Goal: Task Accomplishment & Management: Manage account settings

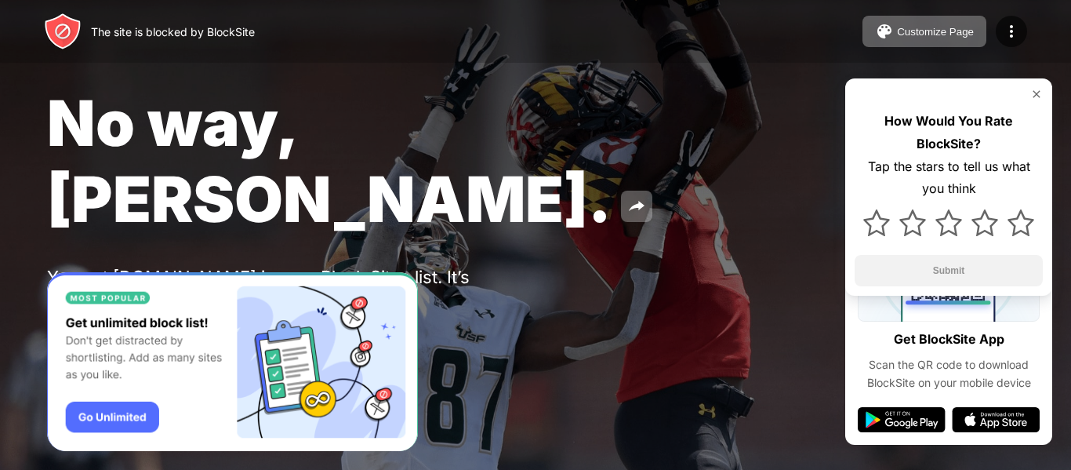
click at [284, 231] on div "No way, Jose. You put arngren.net in your Block Sites list. It’s probably there…" at bounding box center [535, 219] width 1071 height 439
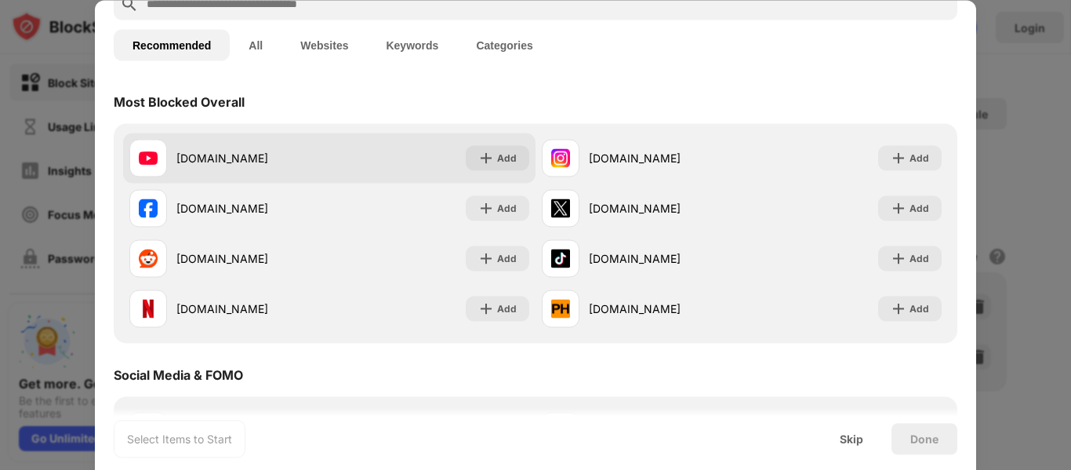
scroll to position [86, 0]
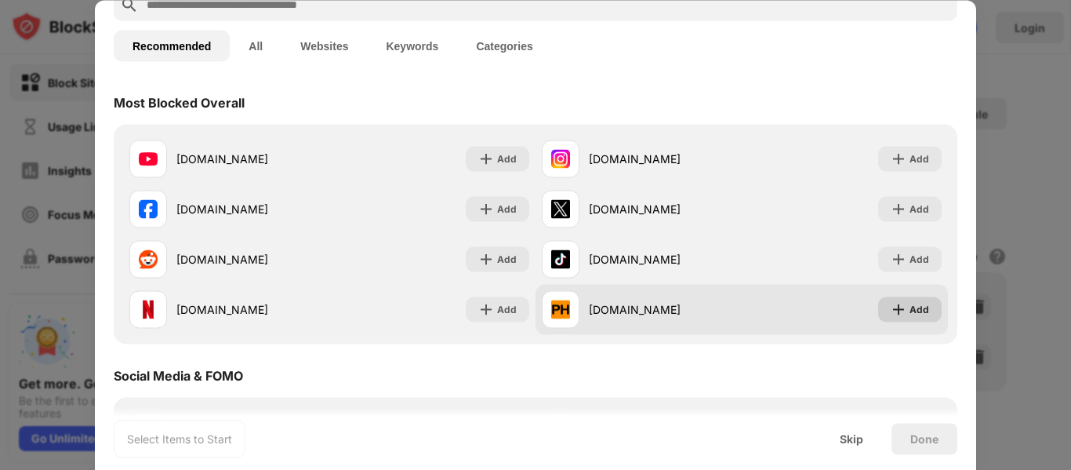
click at [891, 314] on img at bounding box center [899, 309] width 16 height 16
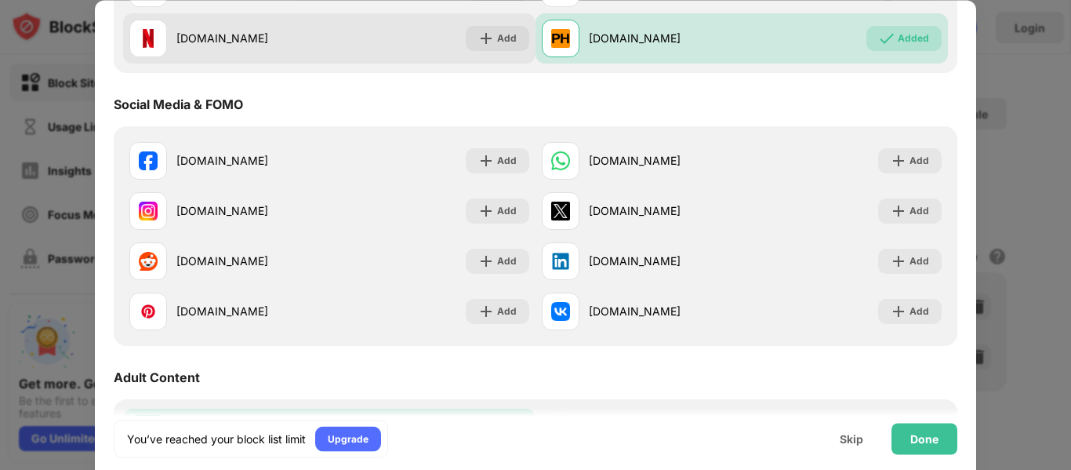
scroll to position [360, 0]
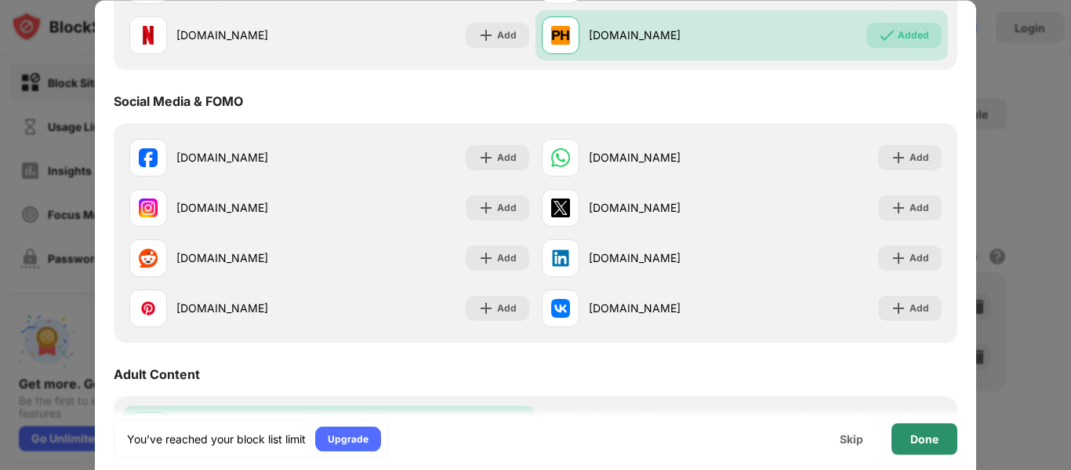
click at [934, 443] on div "Done" at bounding box center [924, 438] width 28 height 13
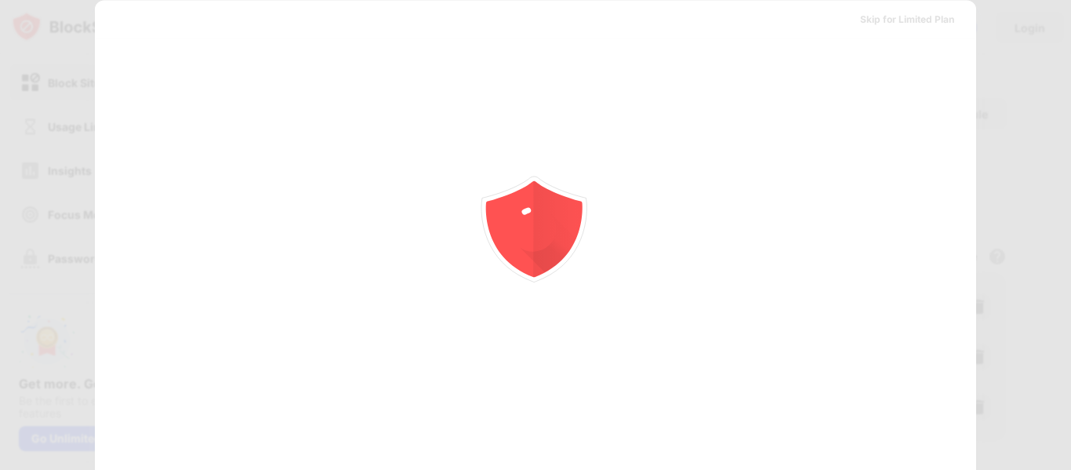
scroll to position [0, 0]
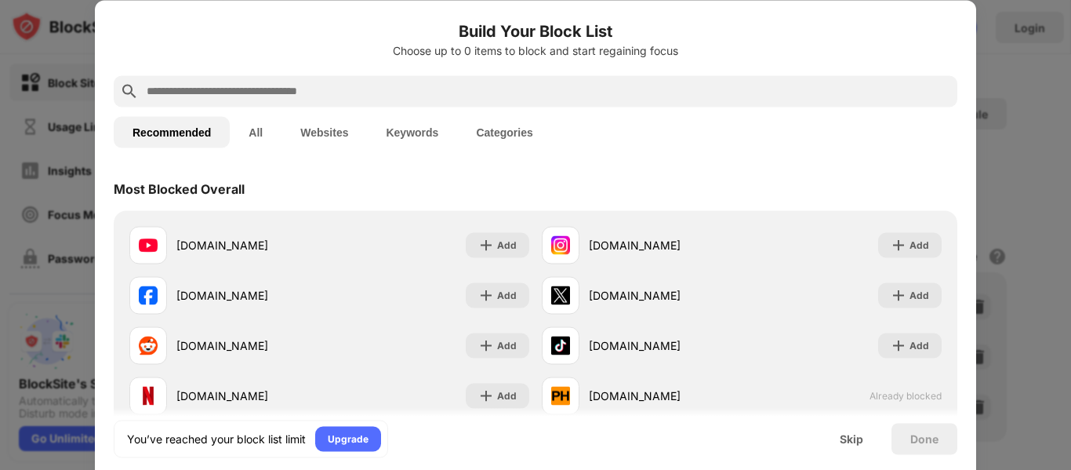
click at [265, 131] on button "All" at bounding box center [256, 131] width 52 height 31
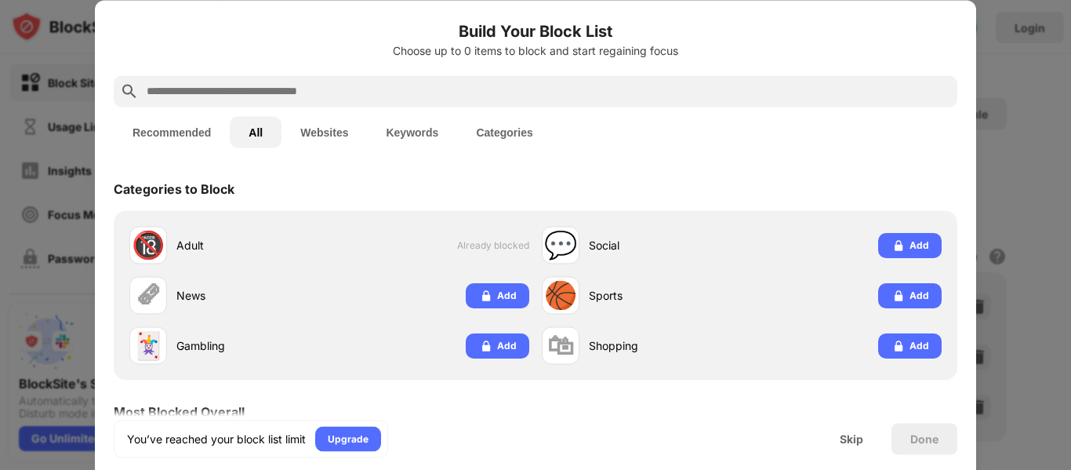
click at [307, 129] on button "Websites" at bounding box center [323, 131] width 85 height 31
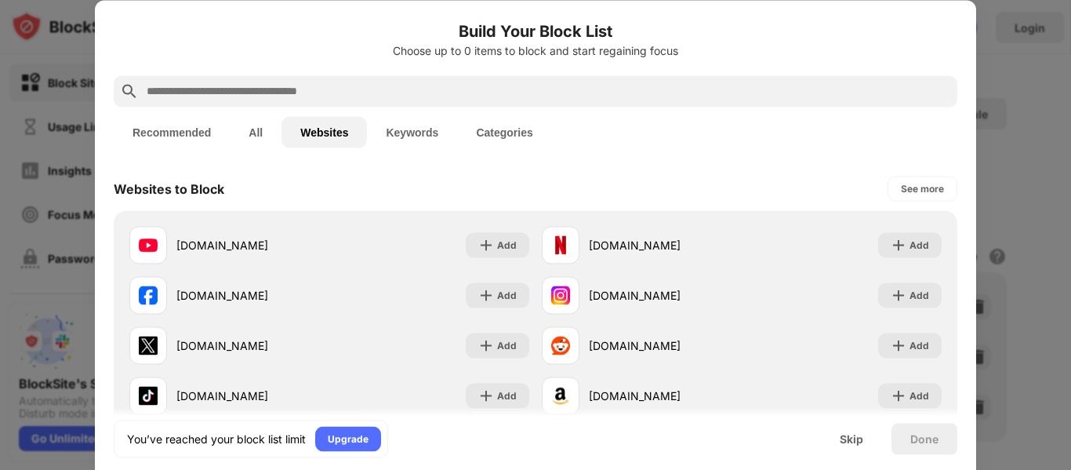
click at [253, 133] on button "All" at bounding box center [256, 131] width 52 height 31
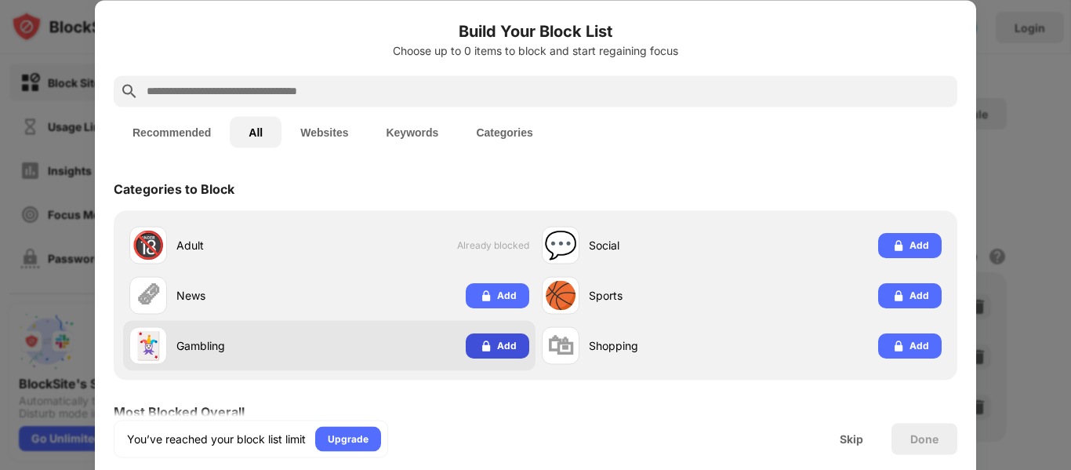
click at [498, 344] on div "Add" at bounding box center [507, 345] width 20 height 16
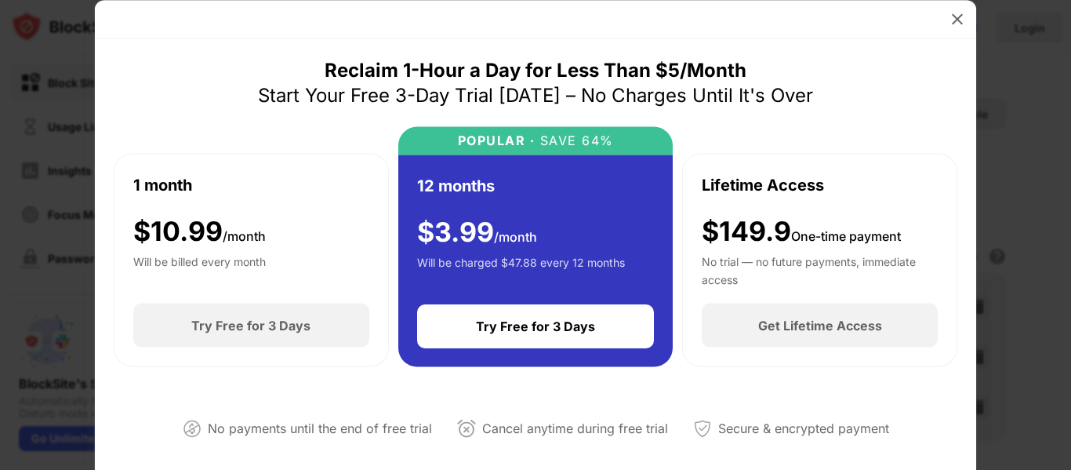
click at [947, 6] on div at bounding box center [535, 19] width 881 height 38
click at [953, 14] on img at bounding box center [958, 19] width 16 height 16
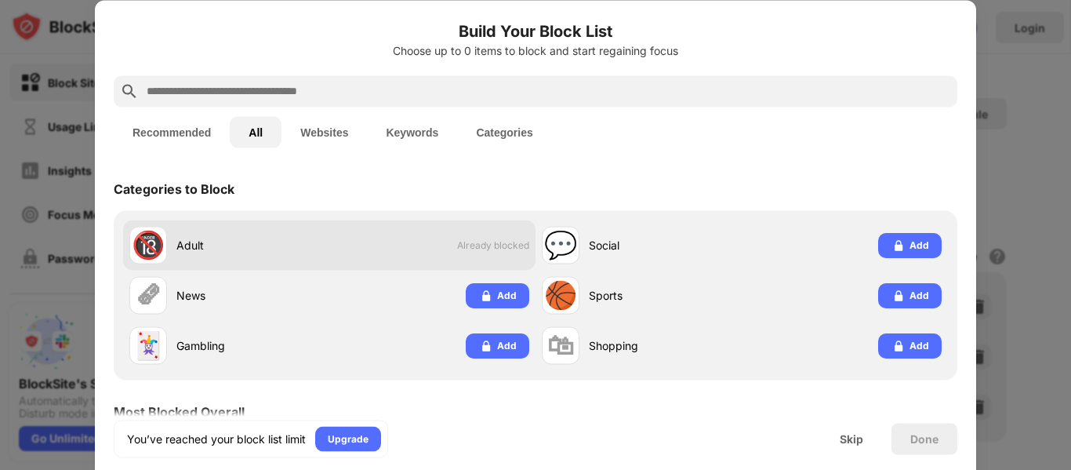
click at [464, 245] on span "Already blocked" at bounding box center [493, 245] width 72 height 12
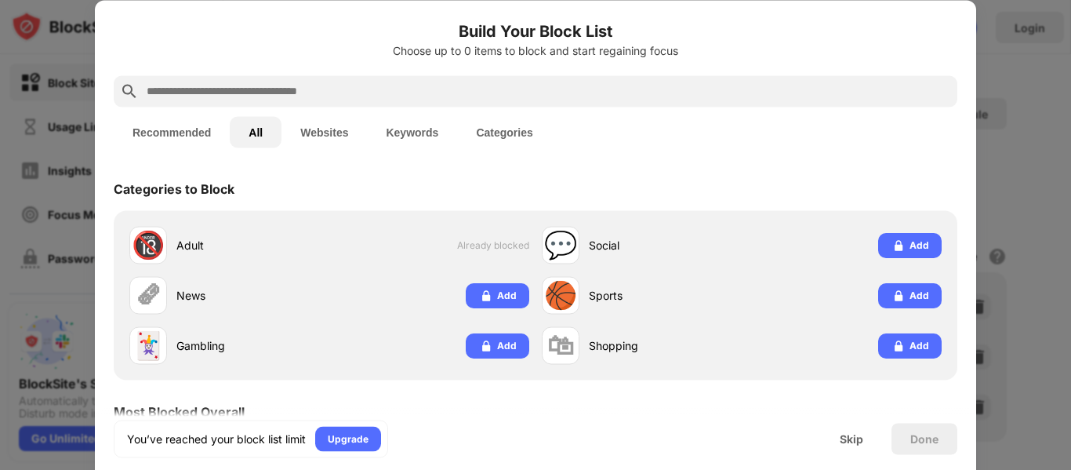
click at [183, 136] on button "Recommended" at bounding box center [172, 131] width 116 height 31
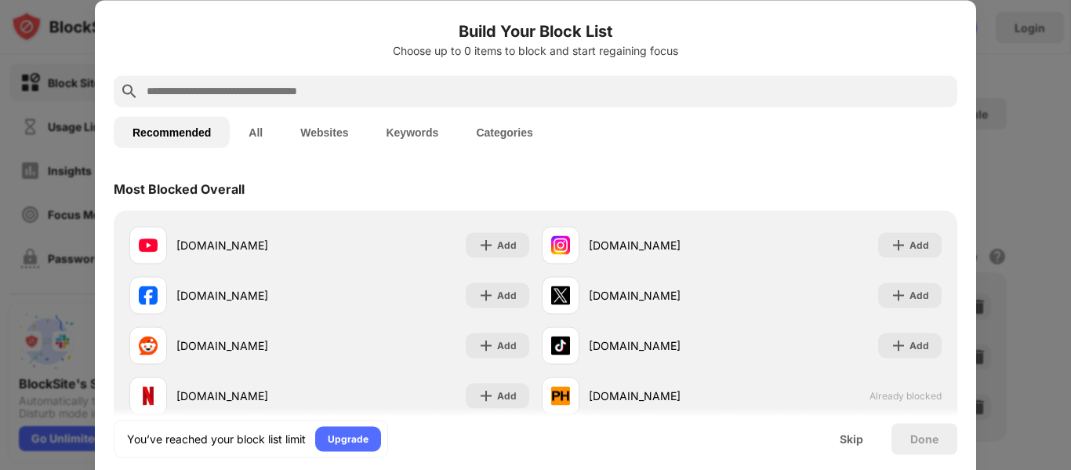
click at [919, 443] on div "Done" at bounding box center [924, 438] width 28 height 13
click at [929, 440] on div "Done" at bounding box center [924, 438] width 28 height 13
click at [863, 445] on div "Skip" at bounding box center [851, 438] width 61 height 31
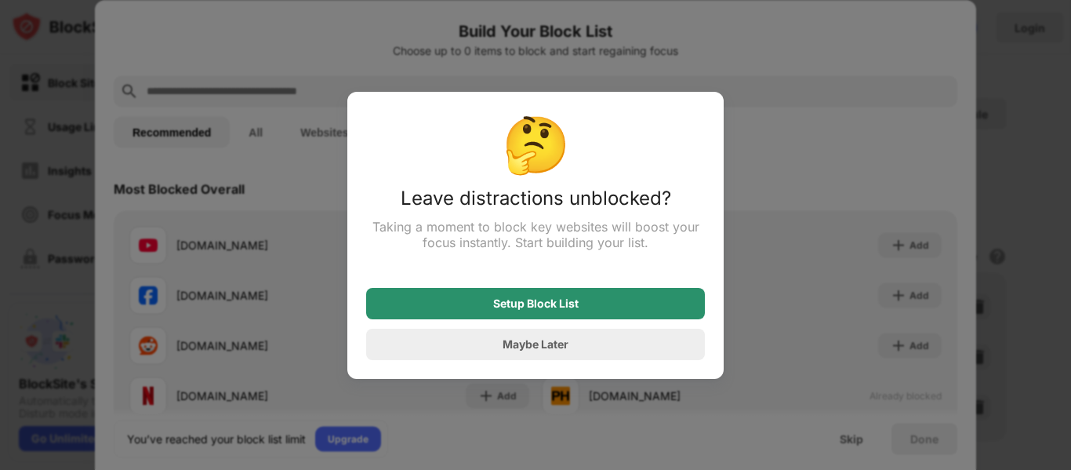
click at [579, 309] on div "Setup Block List" at bounding box center [535, 303] width 339 height 31
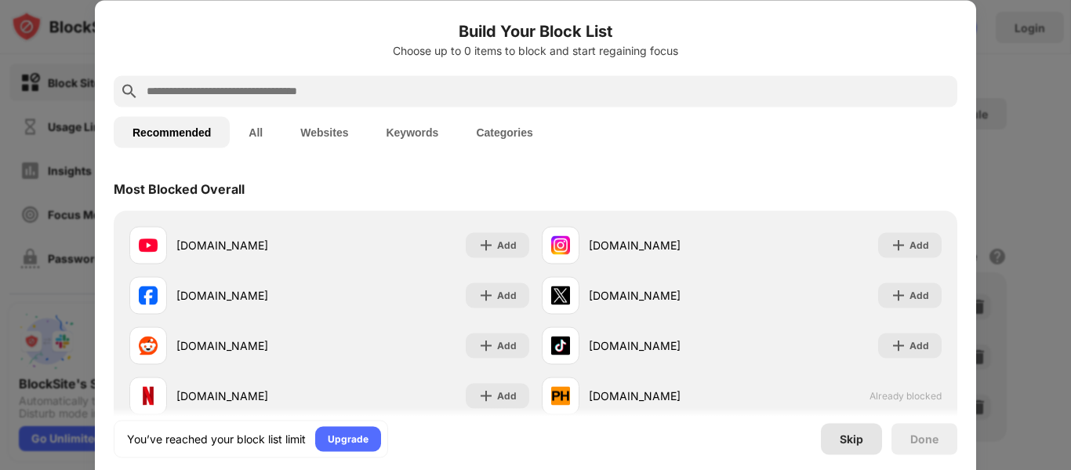
click at [854, 439] on div "Skip" at bounding box center [852, 438] width 24 height 13
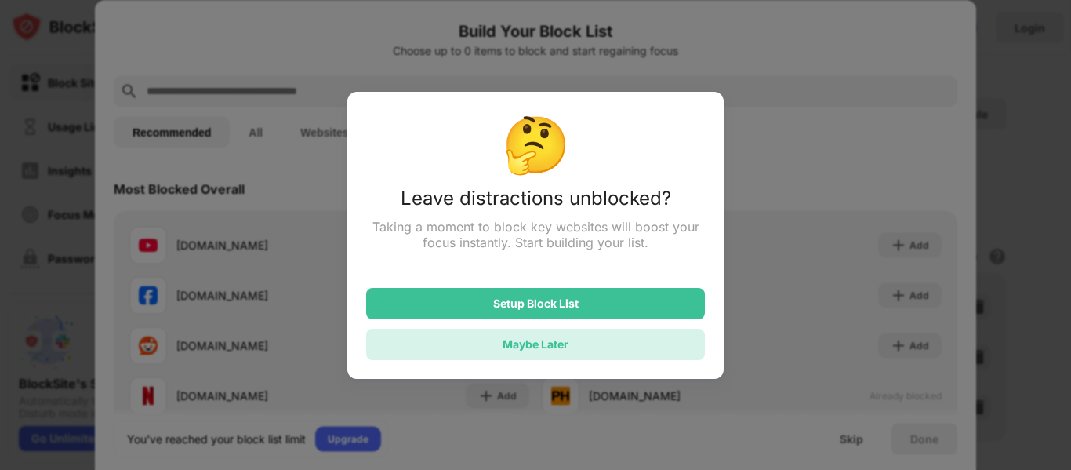
click at [597, 337] on div "Maybe Later" at bounding box center [535, 344] width 339 height 31
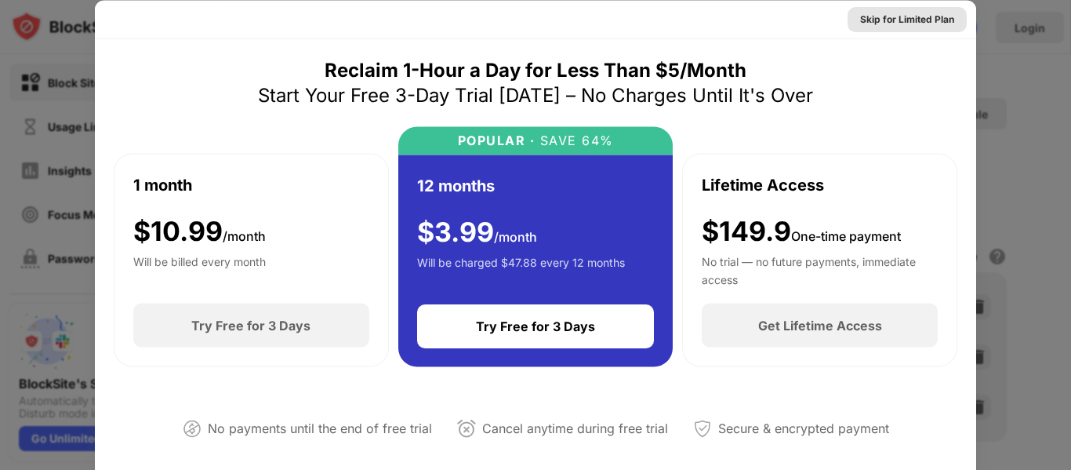
click at [924, 19] on div "Skip for Limited Plan" at bounding box center [907, 19] width 94 height 16
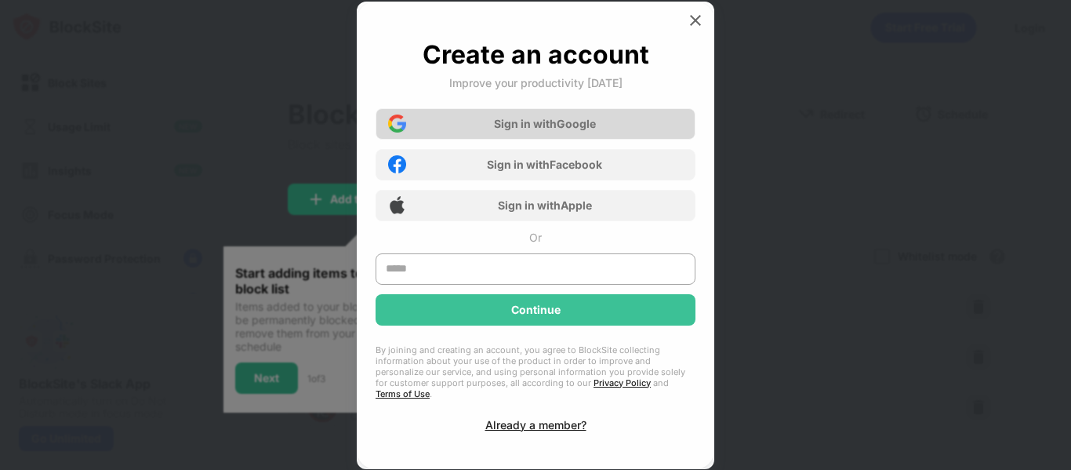
click at [610, 118] on div "Sign in with Google" at bounding box center [536, 123] width 320 height 31
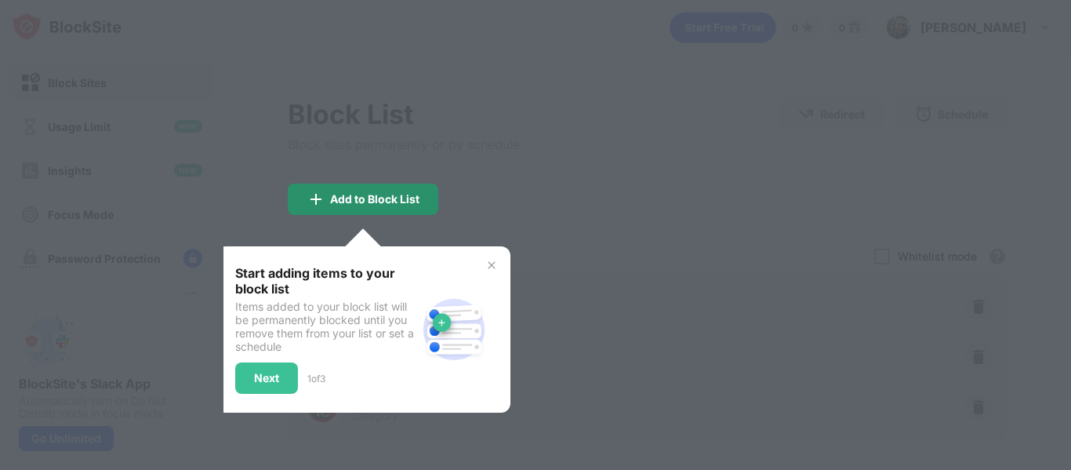
click at [422, 194] on div "Add to Block List" at bounding box center [363, 198] width 151 height 31
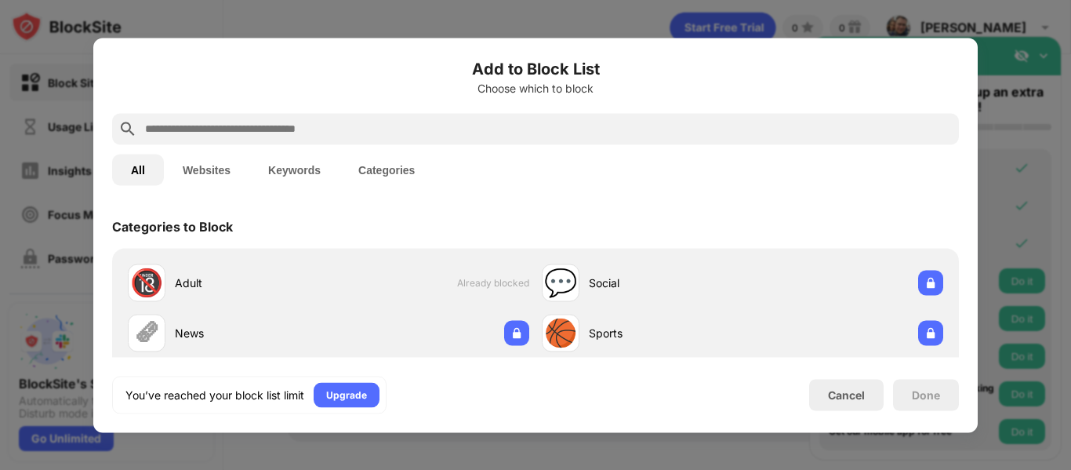
click at [1021, 106] on div at bounding box center [535, 235] width 1071 height 470
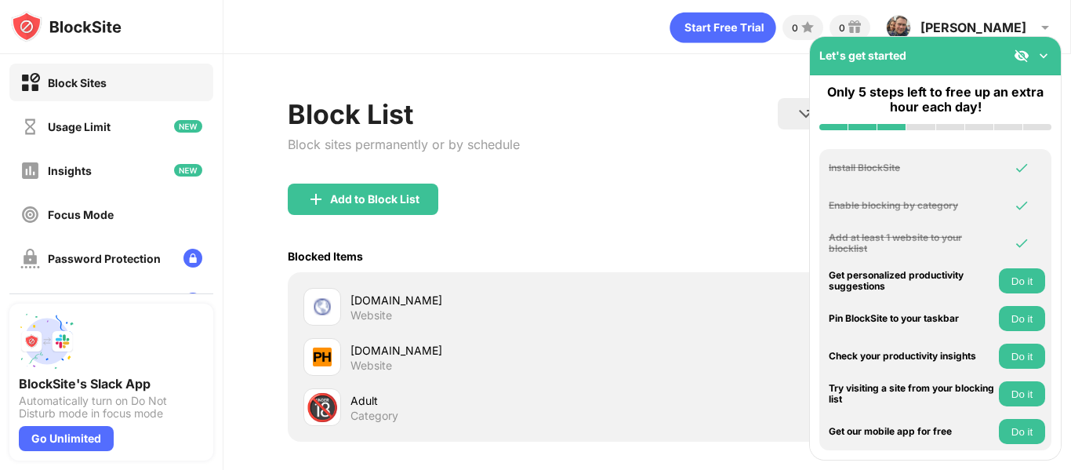
click at [764, 310] on div "arngren.net Website" at bounding box center [647, 306] width 700 height 50
click at [384, 305] on div "arngren.net" at bounding box center [498, 300] width 297 height 16
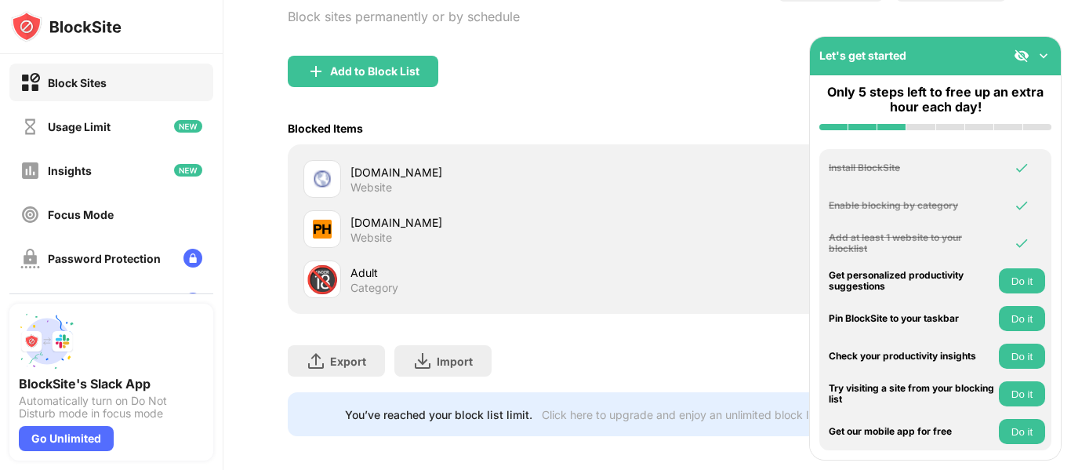
scroll to position [150, 0]
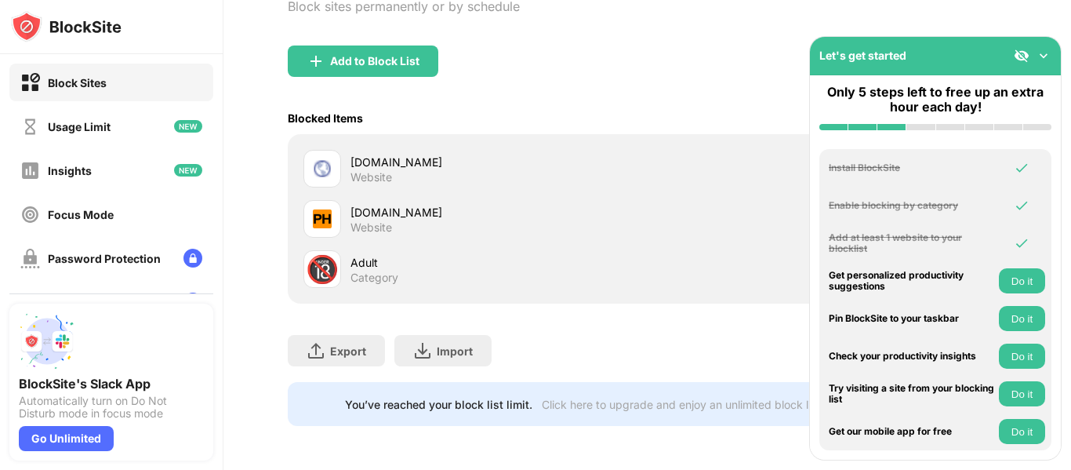
click at [373, 154] on div "arngren.net" at bounding box center [498, 162] width 297 height 16
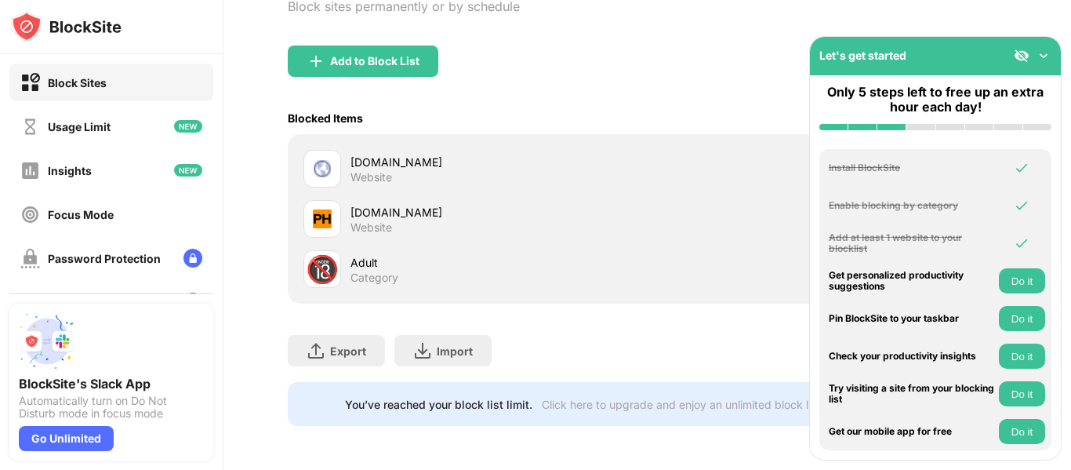
click at [373, 154] on div "arngren.net" at bounding box center [498, 162] width 297 height 16
click at [347, 150] on div "arngren.net Website" at bounding box center [475, 169] width 344 height 38
click at [129, 86] on div "Block Sites" at bounding box center [111, 83] width 204 height 38
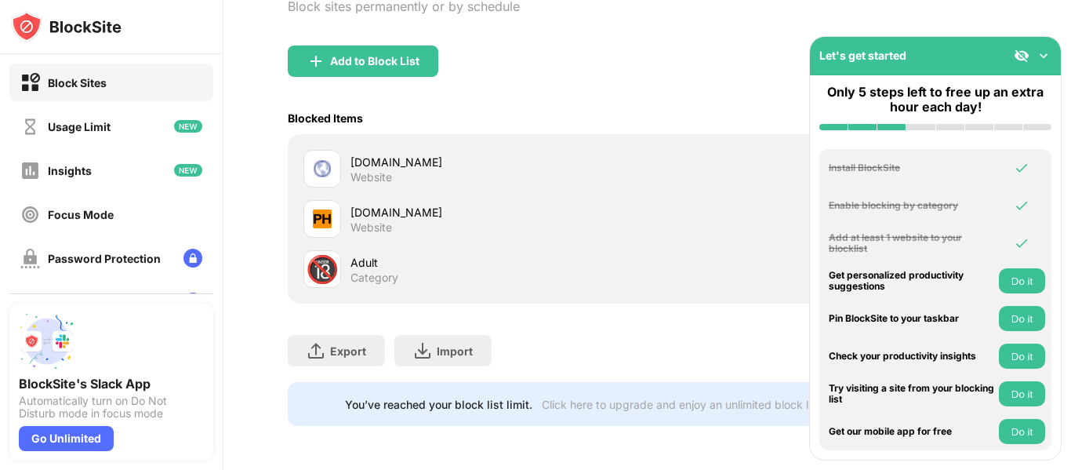
click at [129, 86] on div "Block Sites" at bounding box center [111, 83] width 204 height 38
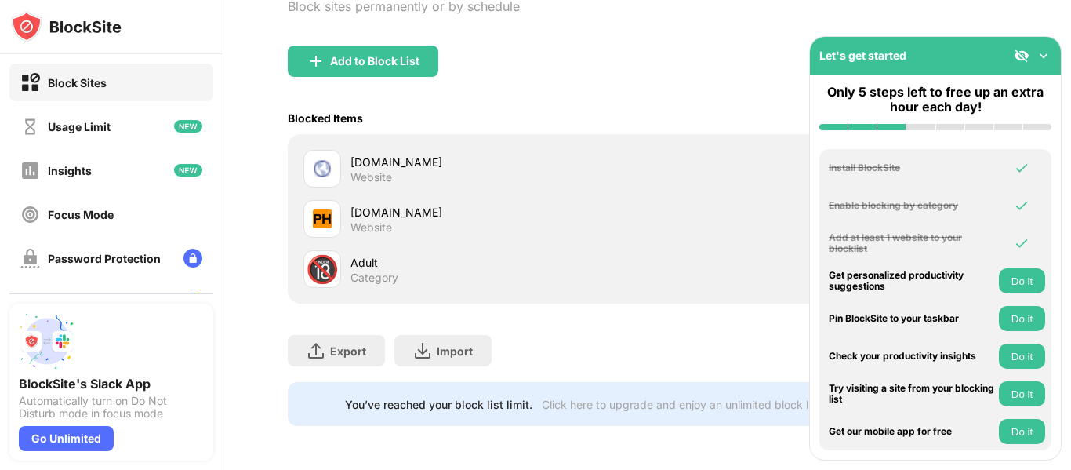
click at [129, 86] on div "Block Sites" at bounding box center [111, 83] width 204 height 38
click at [659, 194] on div "pornhub.com Website" at bounding box center [647, 219] width 700 height 50
click at [743, 80] on div "Add to Block List" at bounding box center [647, 73] width 719 height 56
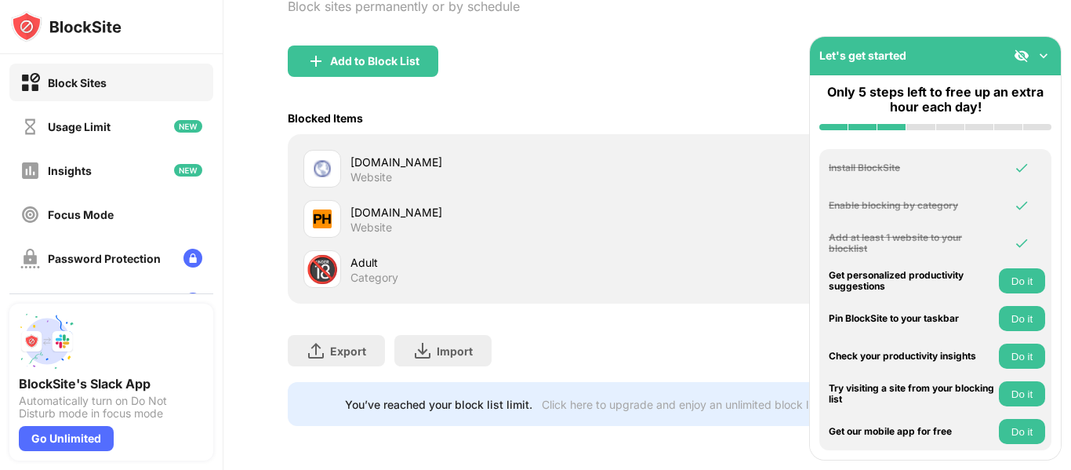
click at [1043, 49] on img at bounding box center [1044, 56] width 16 height 16
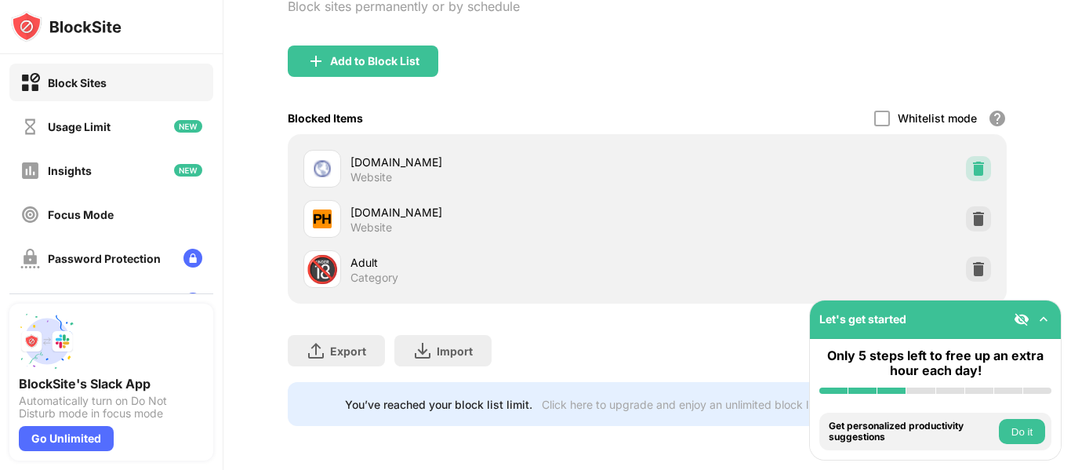
click at [971, 161] on img at bounding box center [979, 169] width 16 height 16
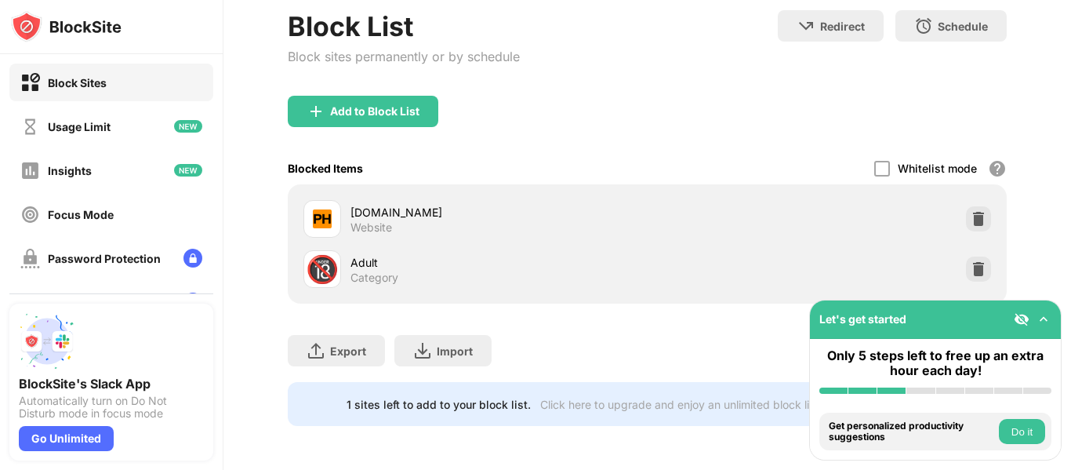
scroll to position [100, 0]
click at [971, 211] on img at bounding box center [979, 219] width 16 height 16
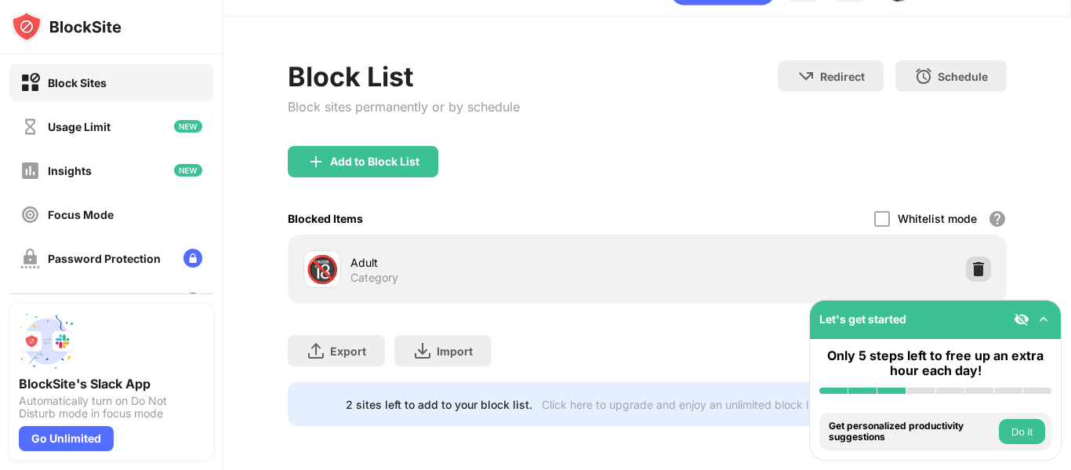
click at [971, 261] on img at bounding box center [979, 269] width 16 height 16
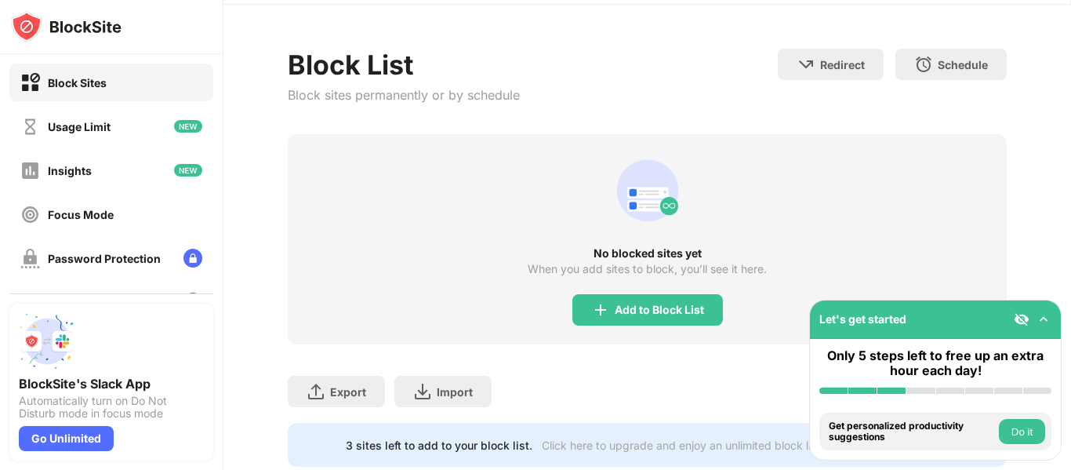
scroll to position [102, 0]
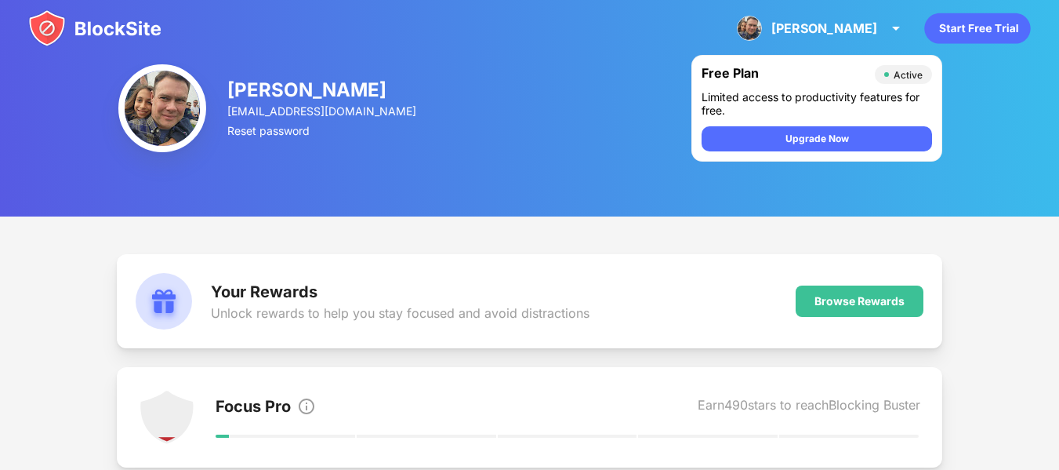
click at [43, 31] on img at bounding box center [94, 28] width 133 height 38
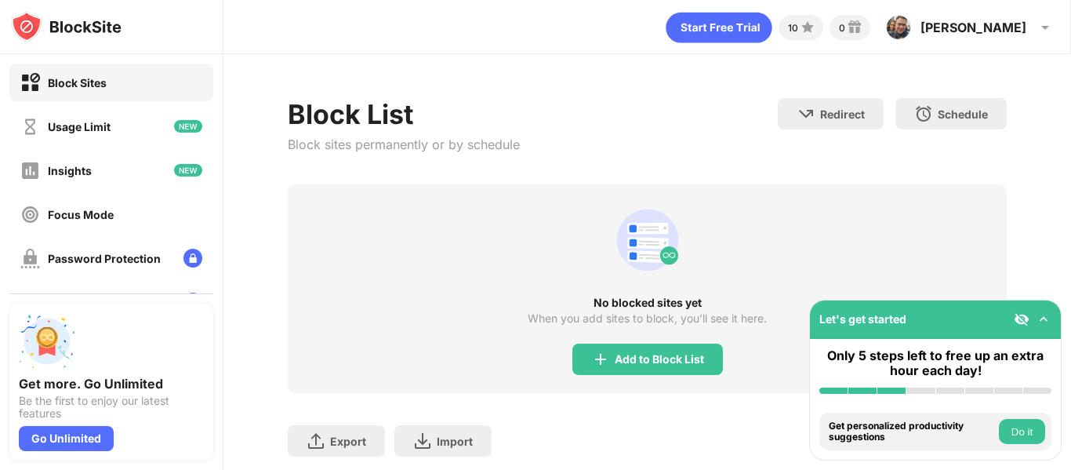
scroll to position [102, 0]
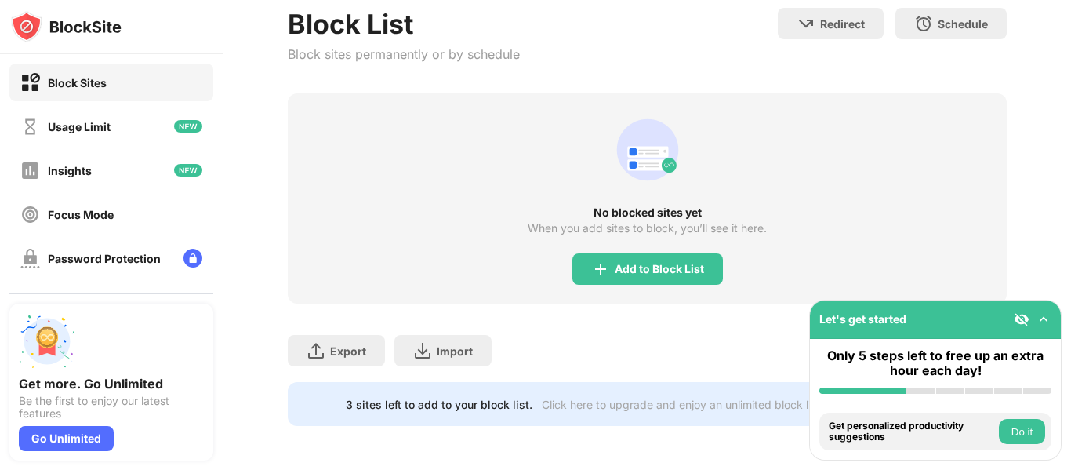
click at [1027, 433] on button "Do it" at bounding box center [1022, 431] width 46 height 25
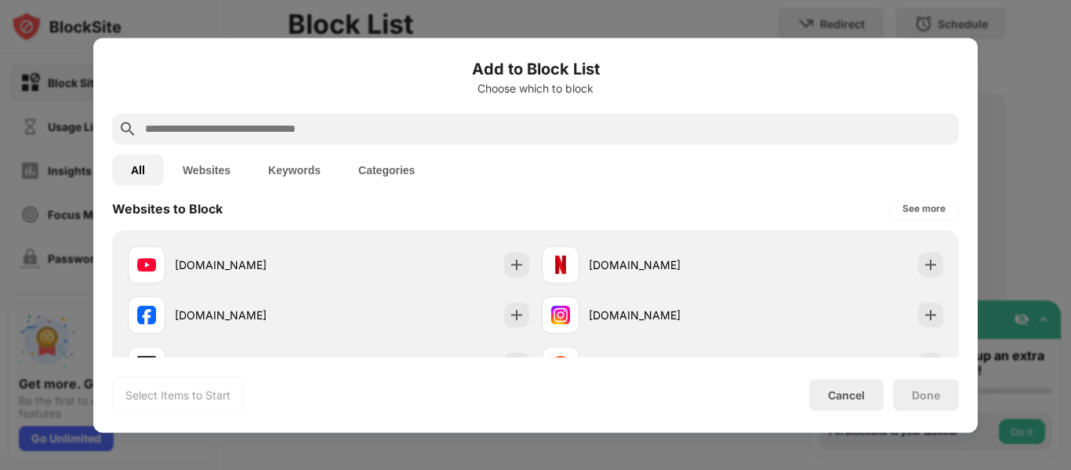
scroll to position [239, 0]
click at [187, 162] on button "Websites" at bounding box center [206, 169] width 85 height 31
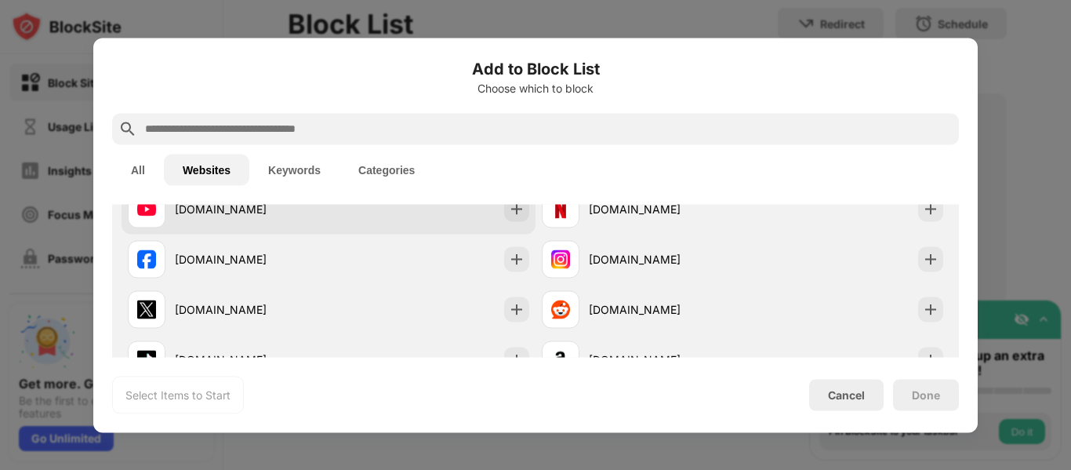
scroll to position [0, 0]
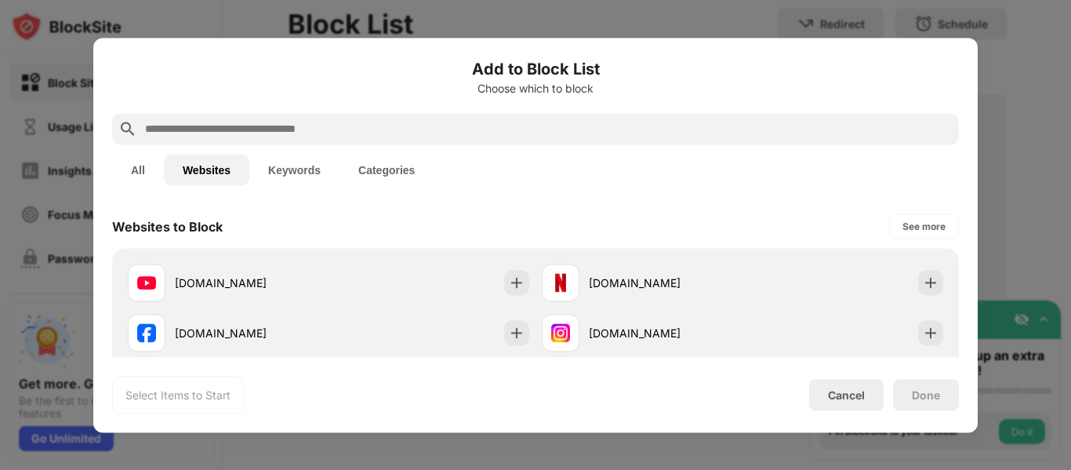
click at [136, 169] on button "All" at bounding box center [138, 169] width 52 height 31
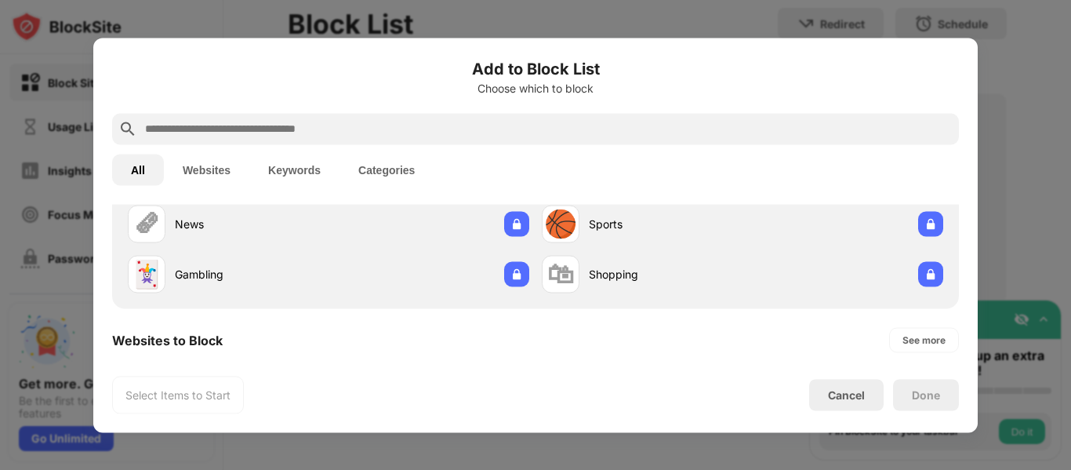
scroll to position [114, 0]
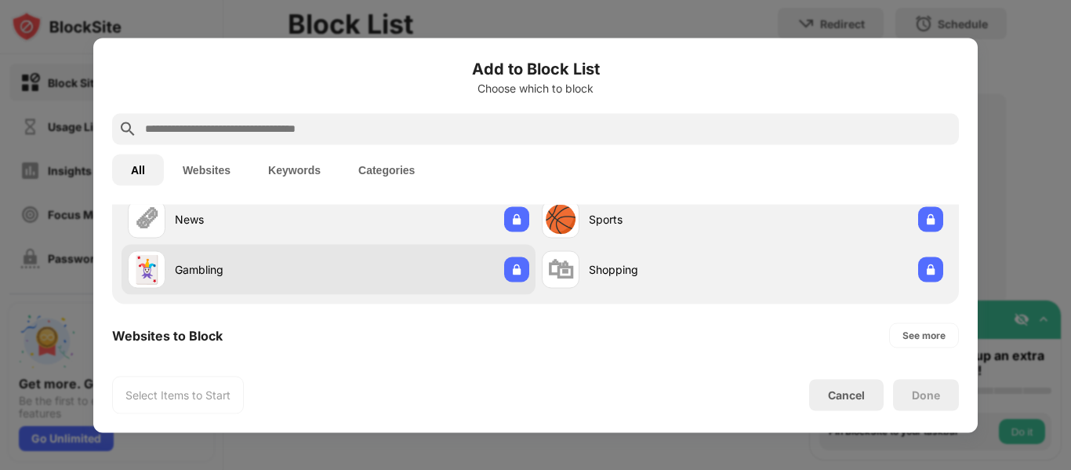
click at [207, 275] on div "Gambling" at bounding box center [252, 269] width 154 height 16
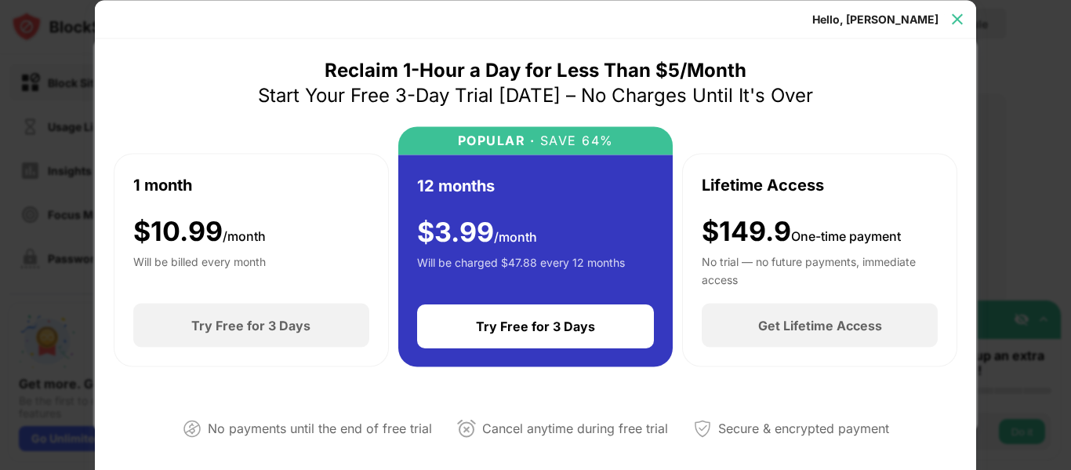
click at [957, 15] on img at bounding box center [958, 19] width 16 height 16
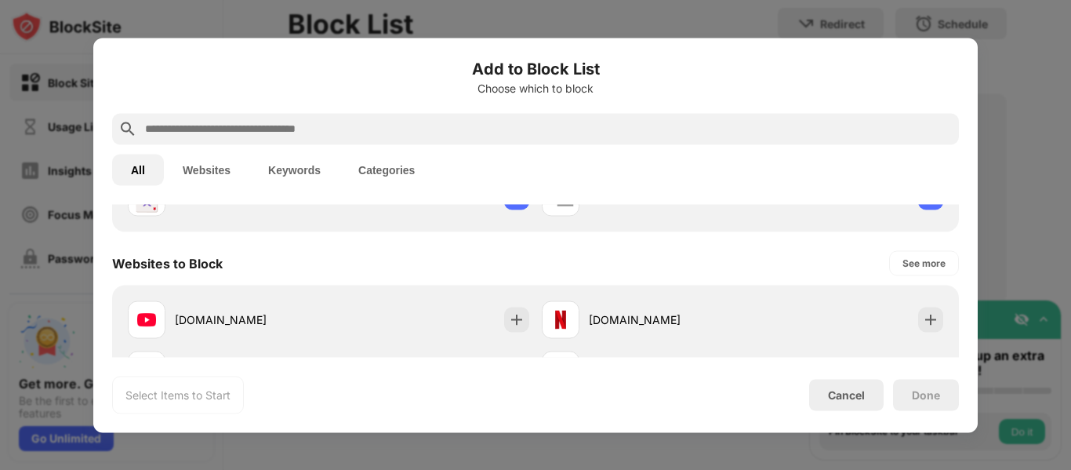
scroll to position [185, 0]
click at [891, 258] on div "See more" at bounding box center [925, 263] width 68 height 25
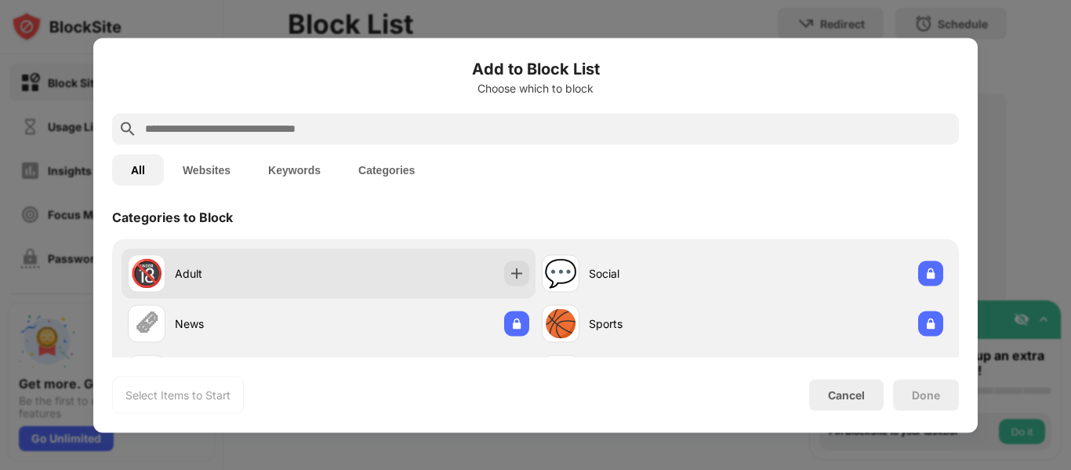
scroll to position [30, 0]
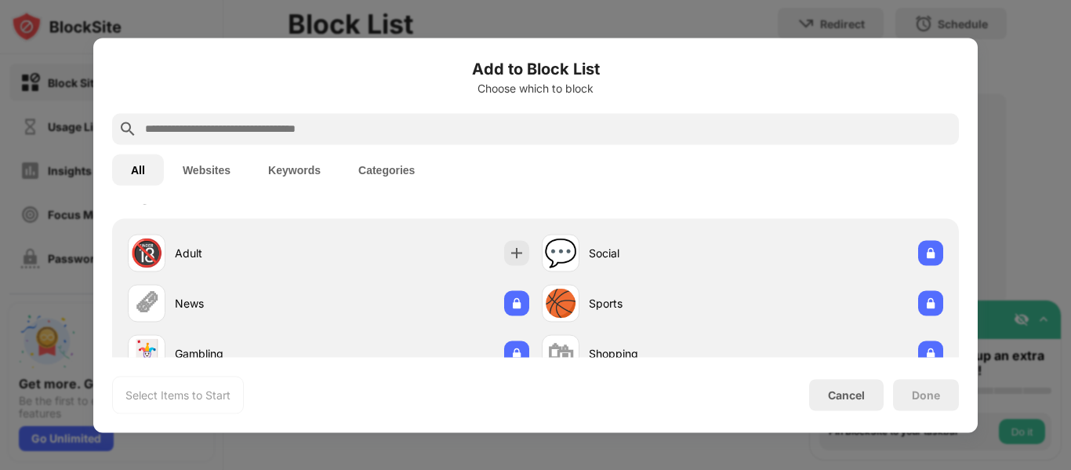
click at [216, 163] on button "Websites" at bounding box center [206, 169] width 85 height 31
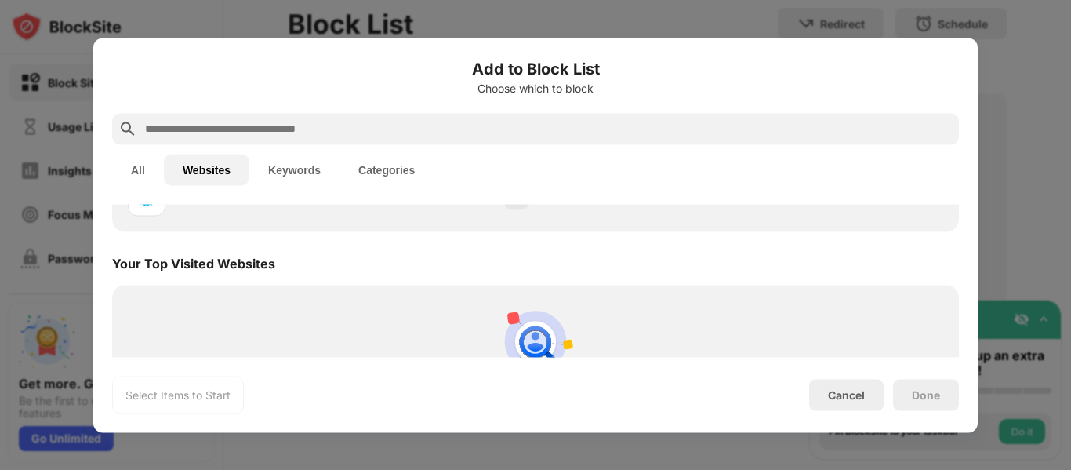
scroll to position [1923, 0]
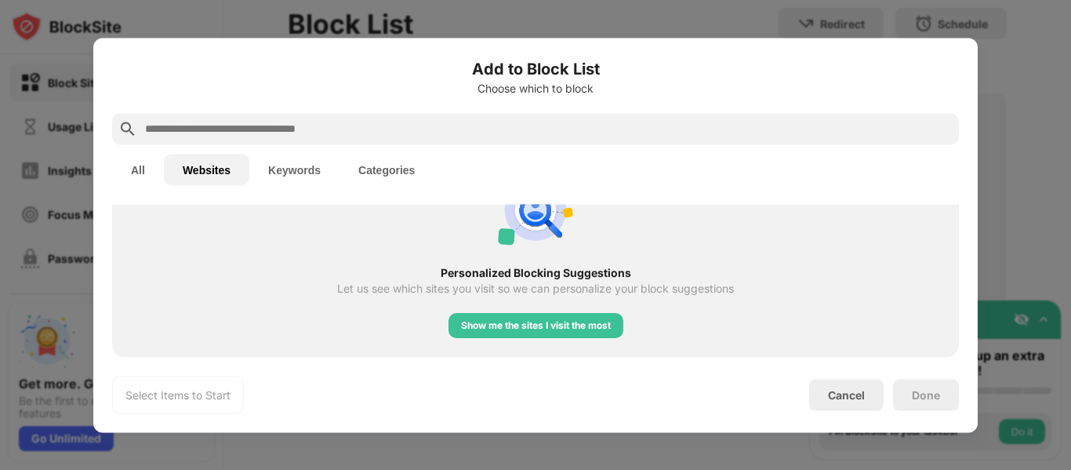
click at [296, 176] on button "Keywords" at bounding box center [294, 169] width 90 height 31
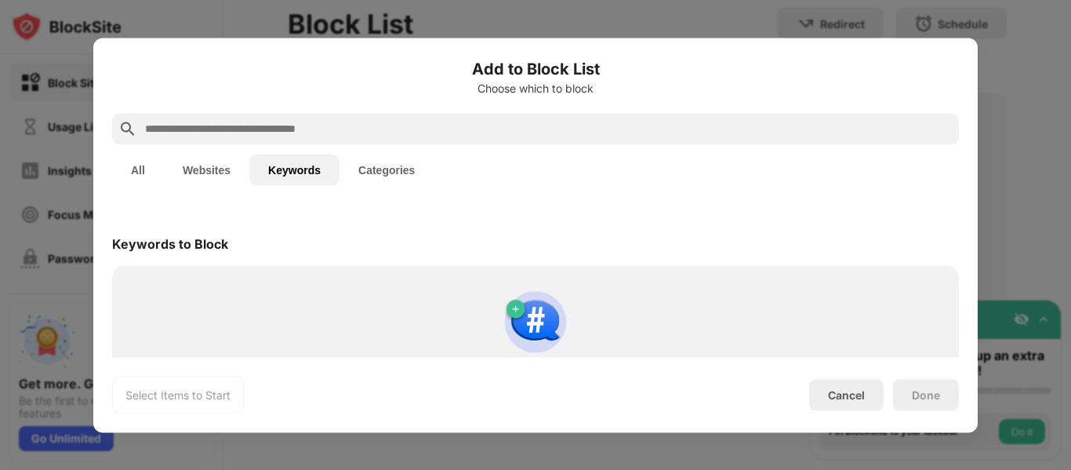
scroll to position [0, 0]
click at [394, 163] on button "Categories" at bounding box center [387, 169] width 94 height 31
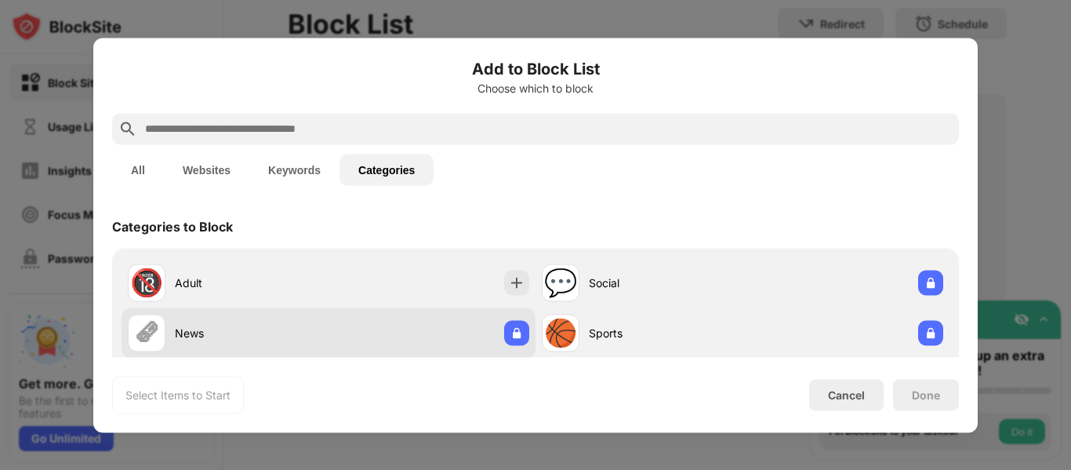
scroll to position [79, 0]
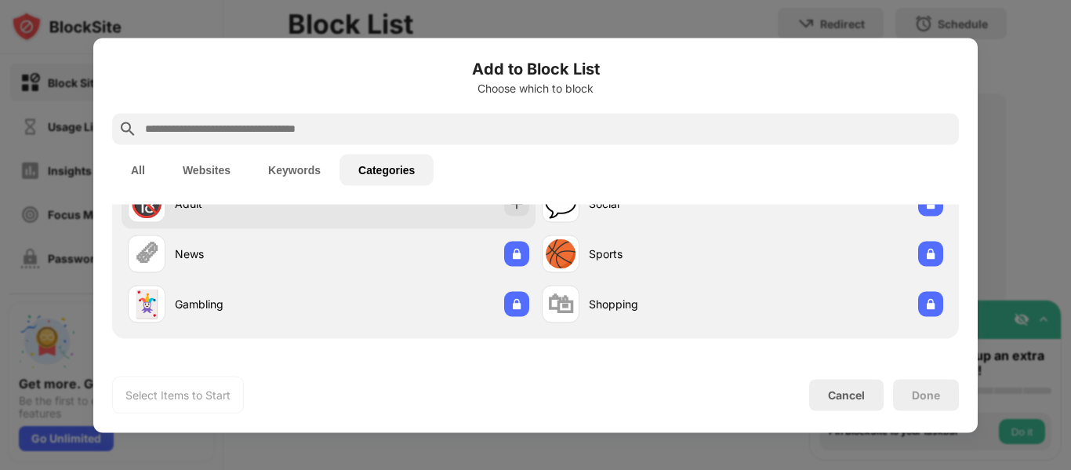
click at [203, 211] on div "Adult" at bounding box center [252, 203] width 154 height 16
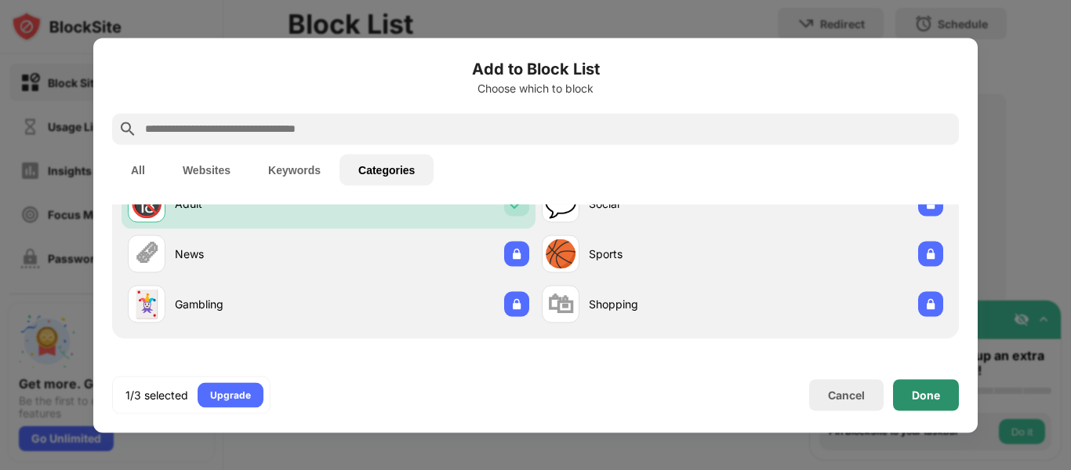
click at [936, 394] on div "Done" at bounding box center [926, 394] width 28 height 13
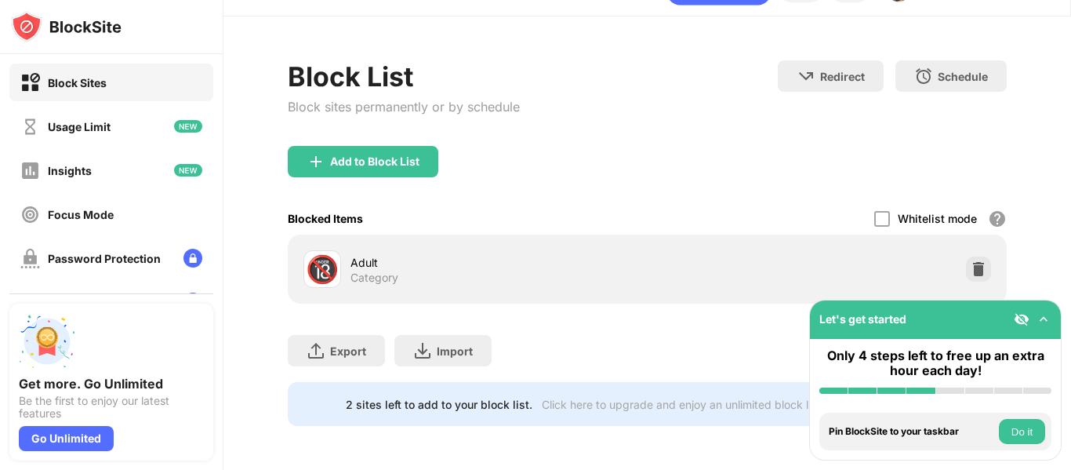
scroll to position [49, 0]
click at [359, 271] on div "Category" at bounding box center [374, 278] width 48 height 14
click at [897, 260] on div "🔞 Adult Category" at bounding box center [647, 269] width 700 height 50
click at [874, 211] on div at bounding box center [882, 219] width 16 height 16
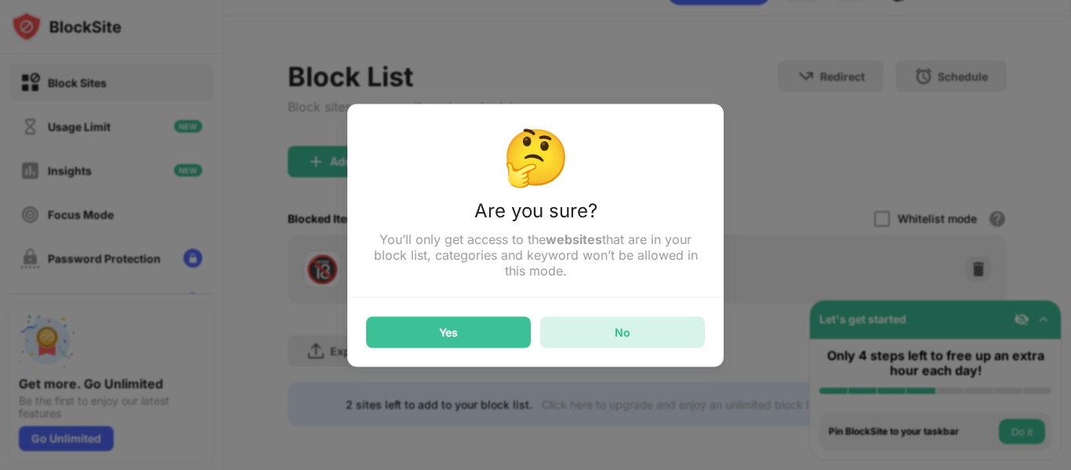
click at [622, 335] on div "No" at bounding box center [623, 331] width 16 height 13
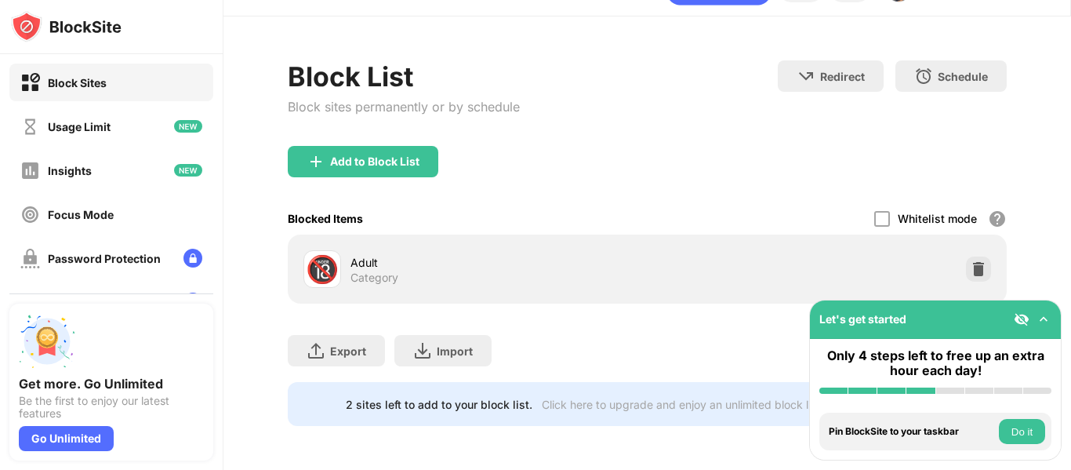
scroll to position [182, 0]
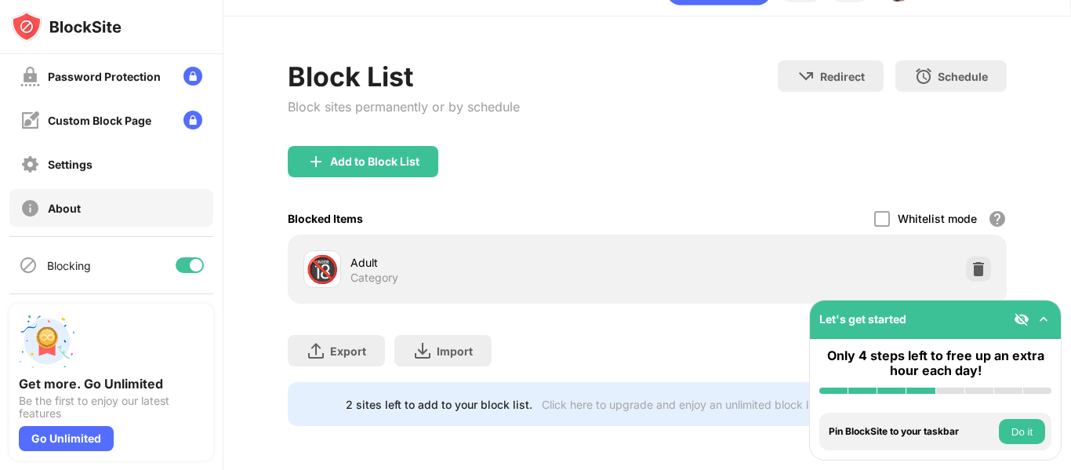
click at [56, 212] on div "About" at bounding box center [64, 208] width 33 height 13
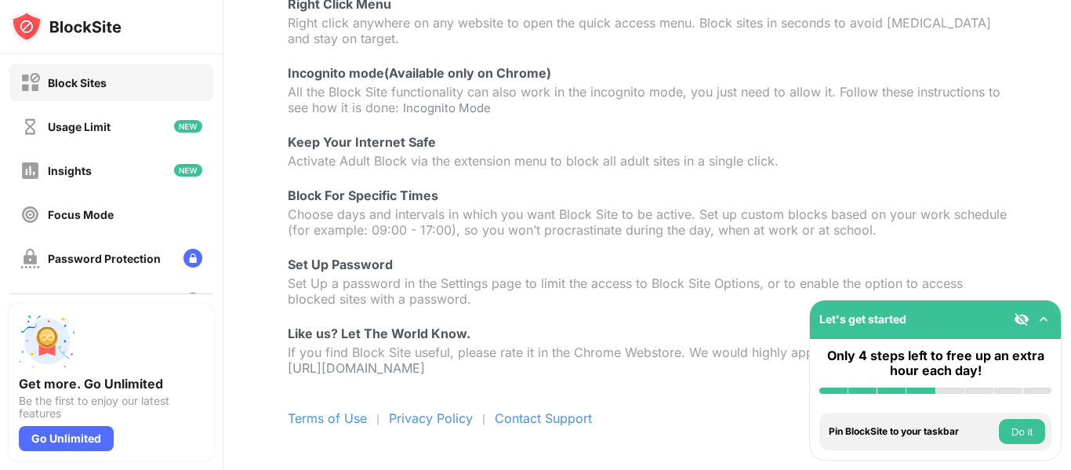
click at [100, 76] on div "Block Sites" at bounding box center [77, 82] width 59 height 13
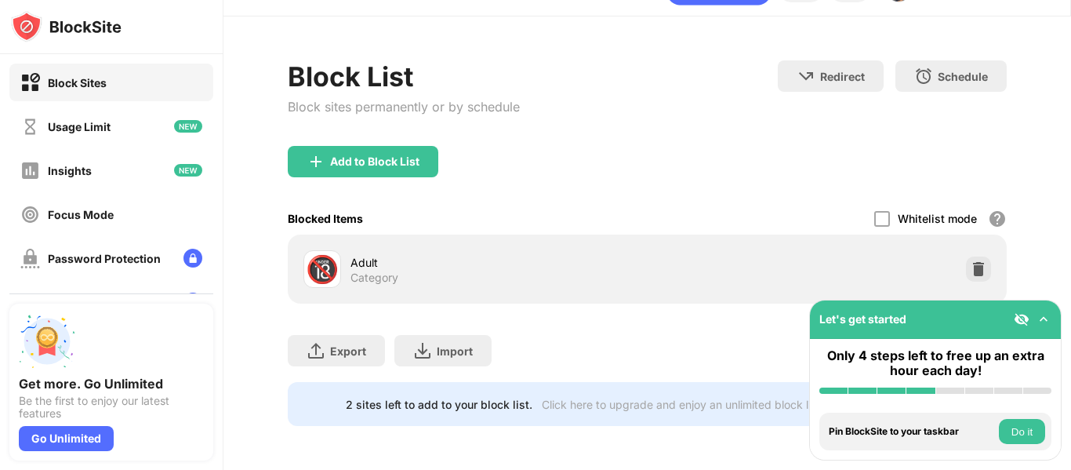
scroll to position [49, 0]
